Goal: Information Seeking & Learning: Check status

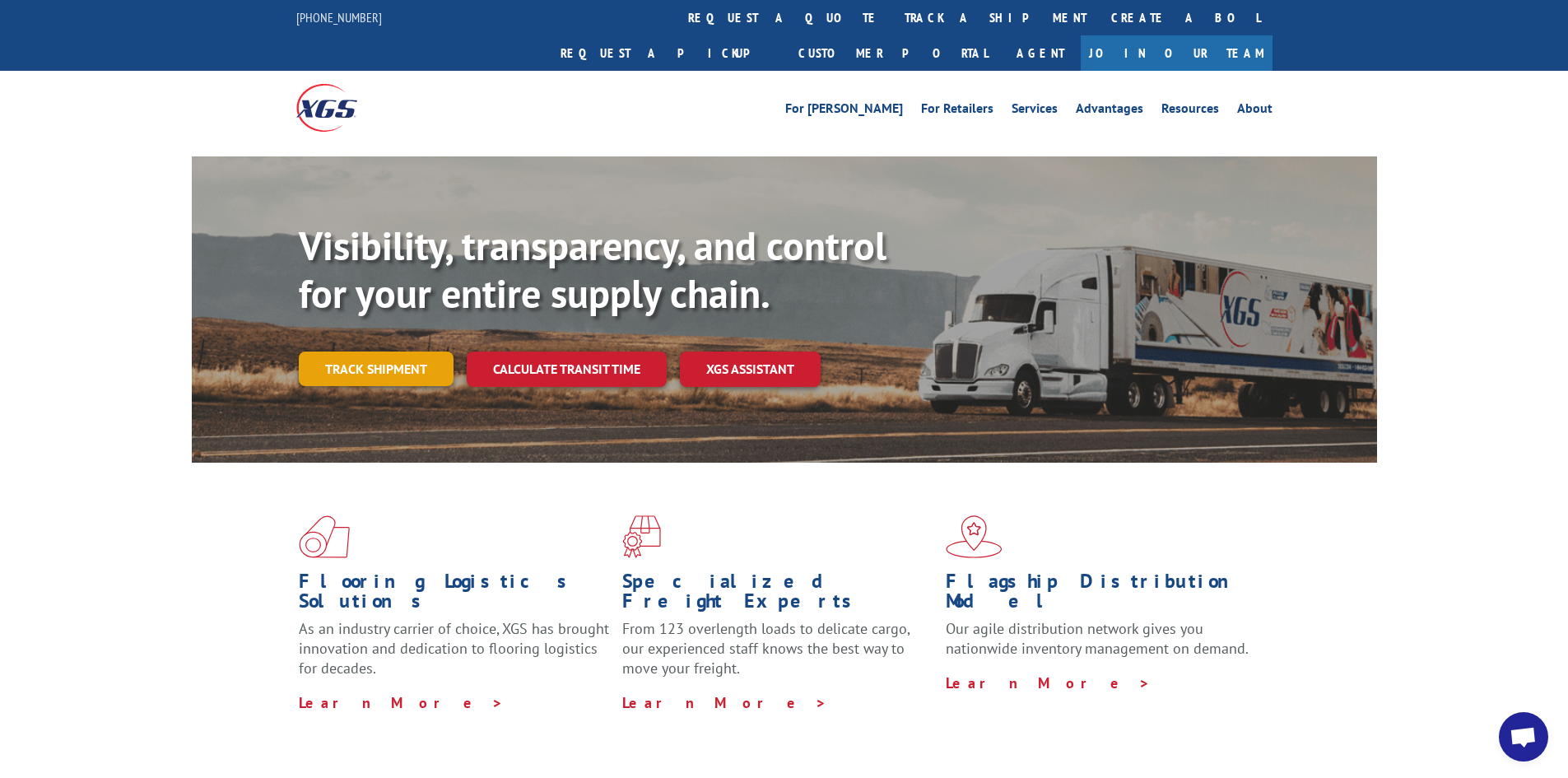
click at [387, 352] on link "Track shipment" at bounding box center [376, 369] width 154 height 35
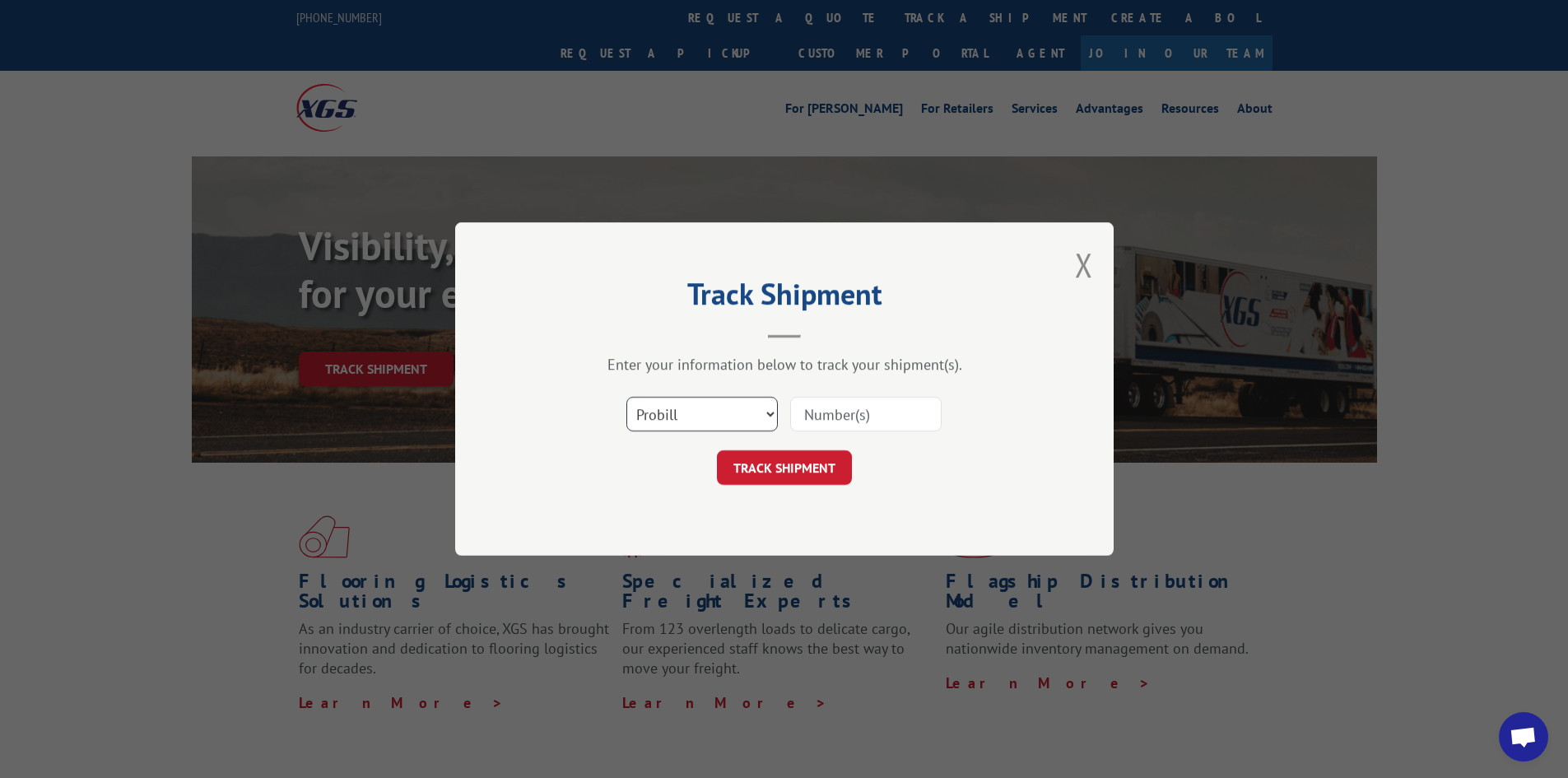
click at [766, 409] on select "Select category... Probill BOL PO" at bounding box center [702, 414] width 152 height 35
select select "bol"
click at [627, 397] on select "Select category... Probill BOL PO" at bounding box center [702, 414] width 152 height 35
click at [842, 417] on input at bounding box center [866, 414] width 152 height 35
type input "17464595"
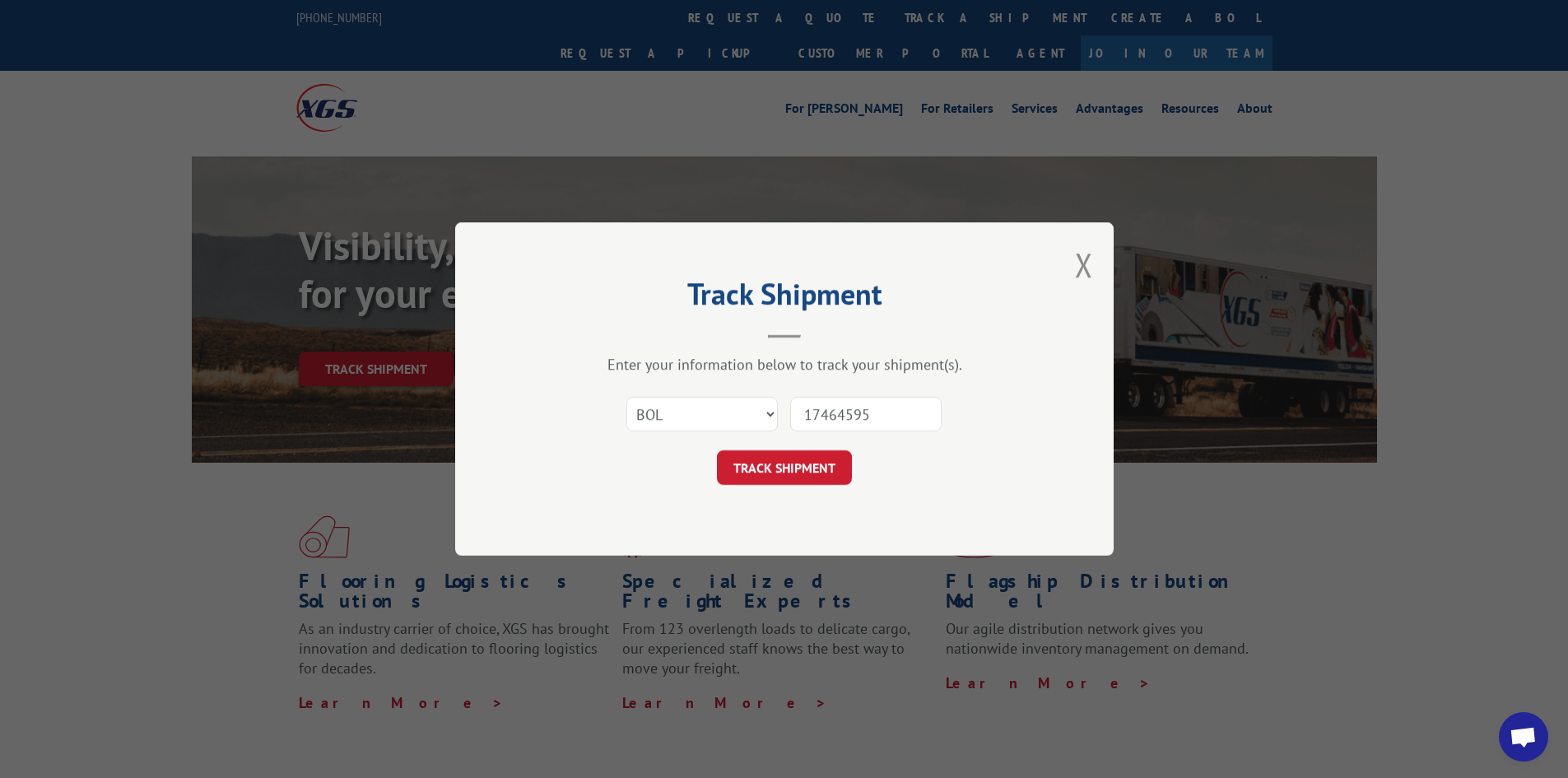
click at [897, 414] on input "17464595" at bounding box center [866, 414] width 152 height 35
click at [910, 414] on input "17464595" at bounding box center [866, 414] width 152 height 35
click at [979, 464] on div "TRACK SHIPMENT" at bounding box center [784, 467] width 494 height 35
click at [908, 421] on input at bounding box center [866, 414] width 152 height 35
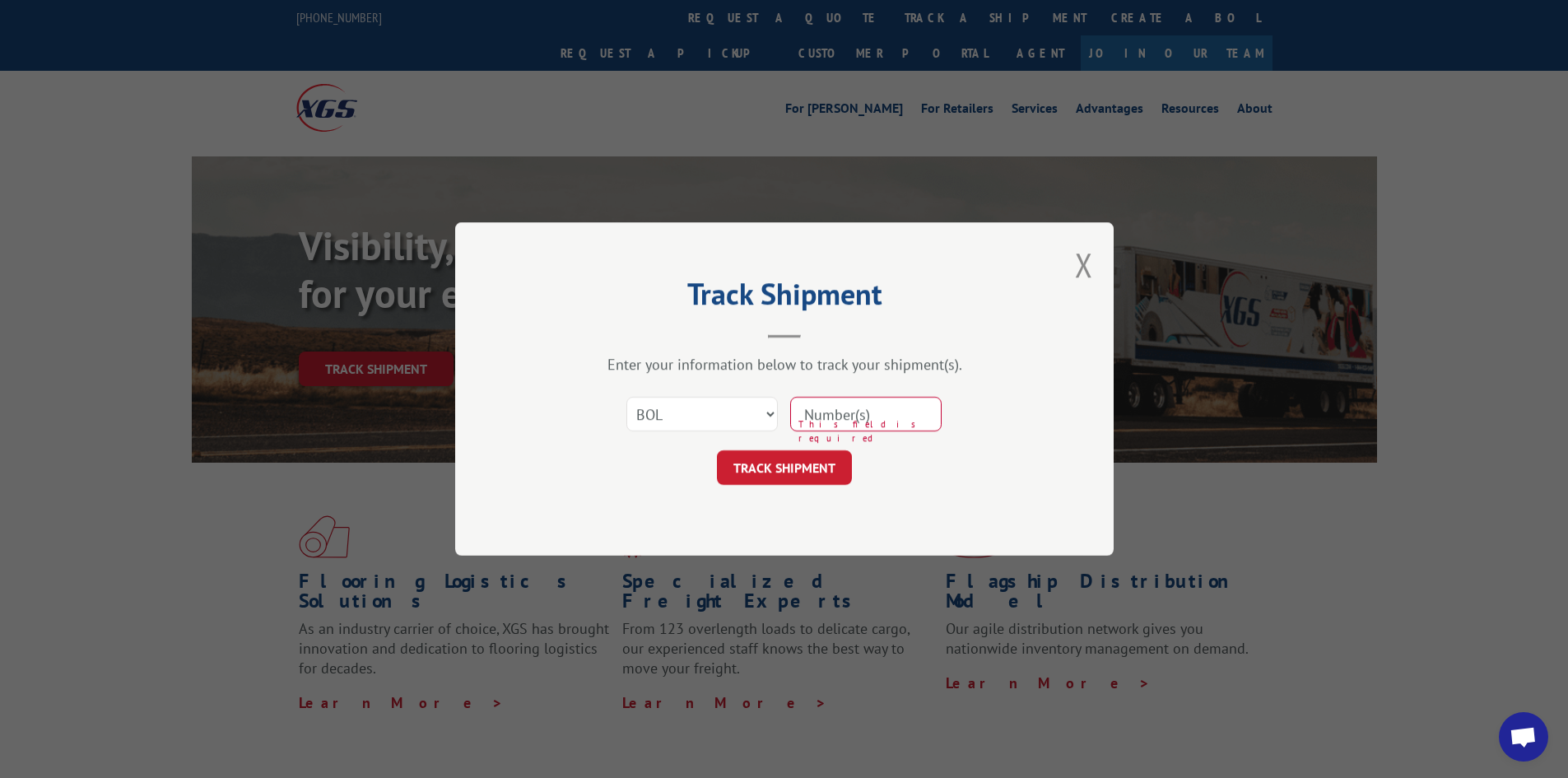
type input "54401140"
click at [812, 474] on button "TRACK SHIPMENT" at bounding box center [784, 467] width 135 height 35
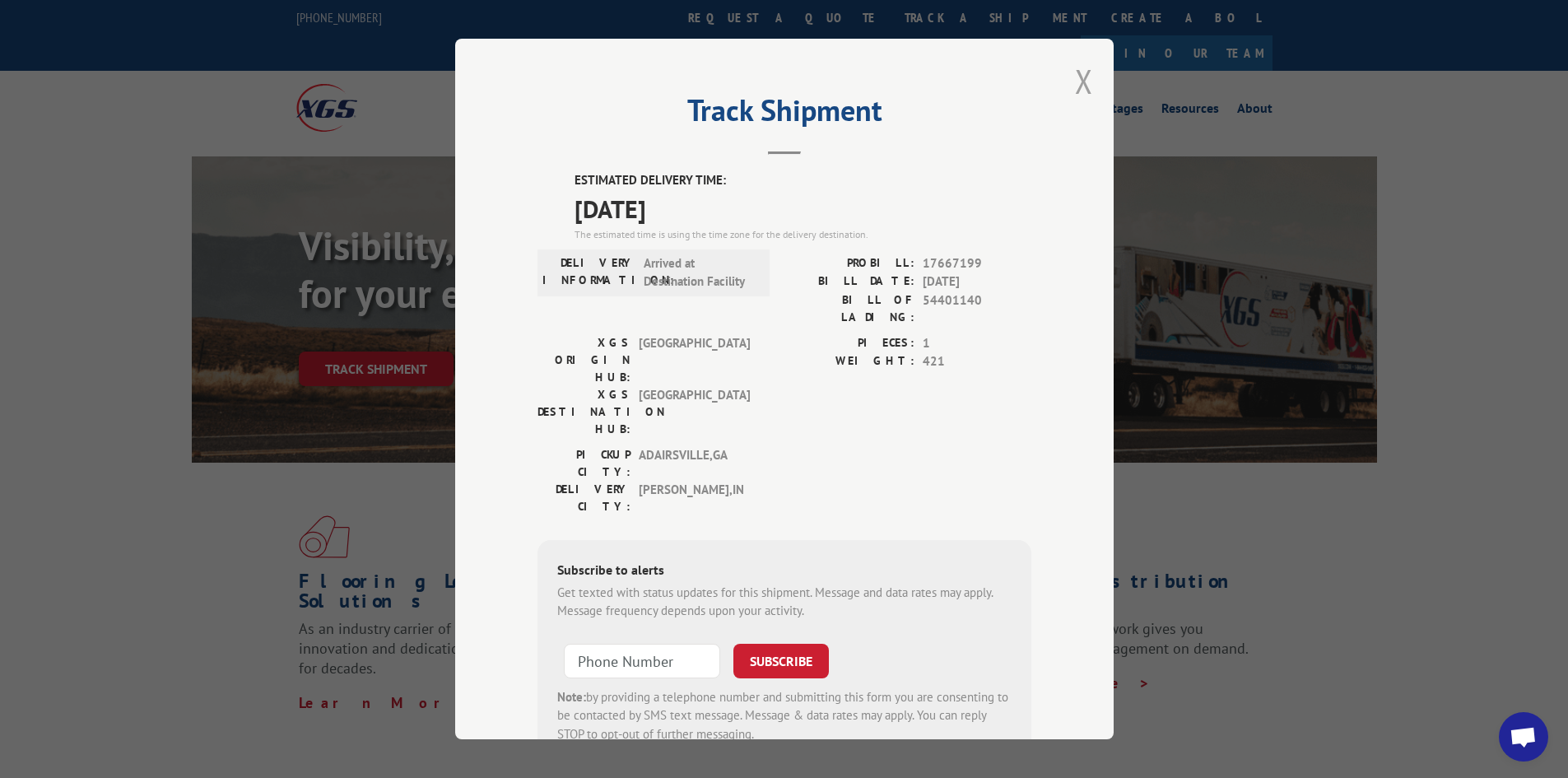
click at [1075, 82] on button "Close modal" at bounding box center [1083, 81] width 18 height 43
